Goal: Go to known website: Access a specific website the user already knows

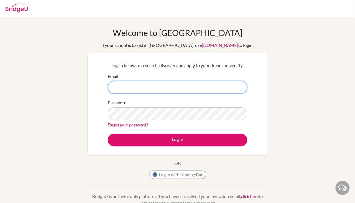
click at [150, 92] on input "Email" at bounding box center [178, 87] width 140 height 13
type input "[EMAIL_ADDRESS][DOMAIN_NAME]"
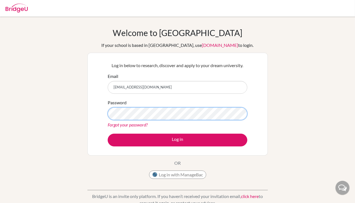
click at [108, 134] on button "Log in" at bounding box center [178, 140] width 140 height 13
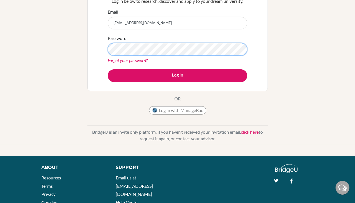
scroll to position [65, 0]
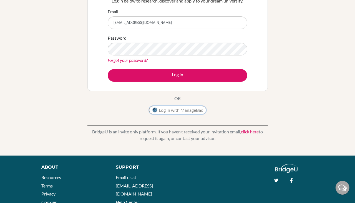
click at [176, 107] on button "Log in with ManageBac" at bounding box center [177, 110] width 57 height 8
